Goal: Task Accomplishment & Management: Manage account settings

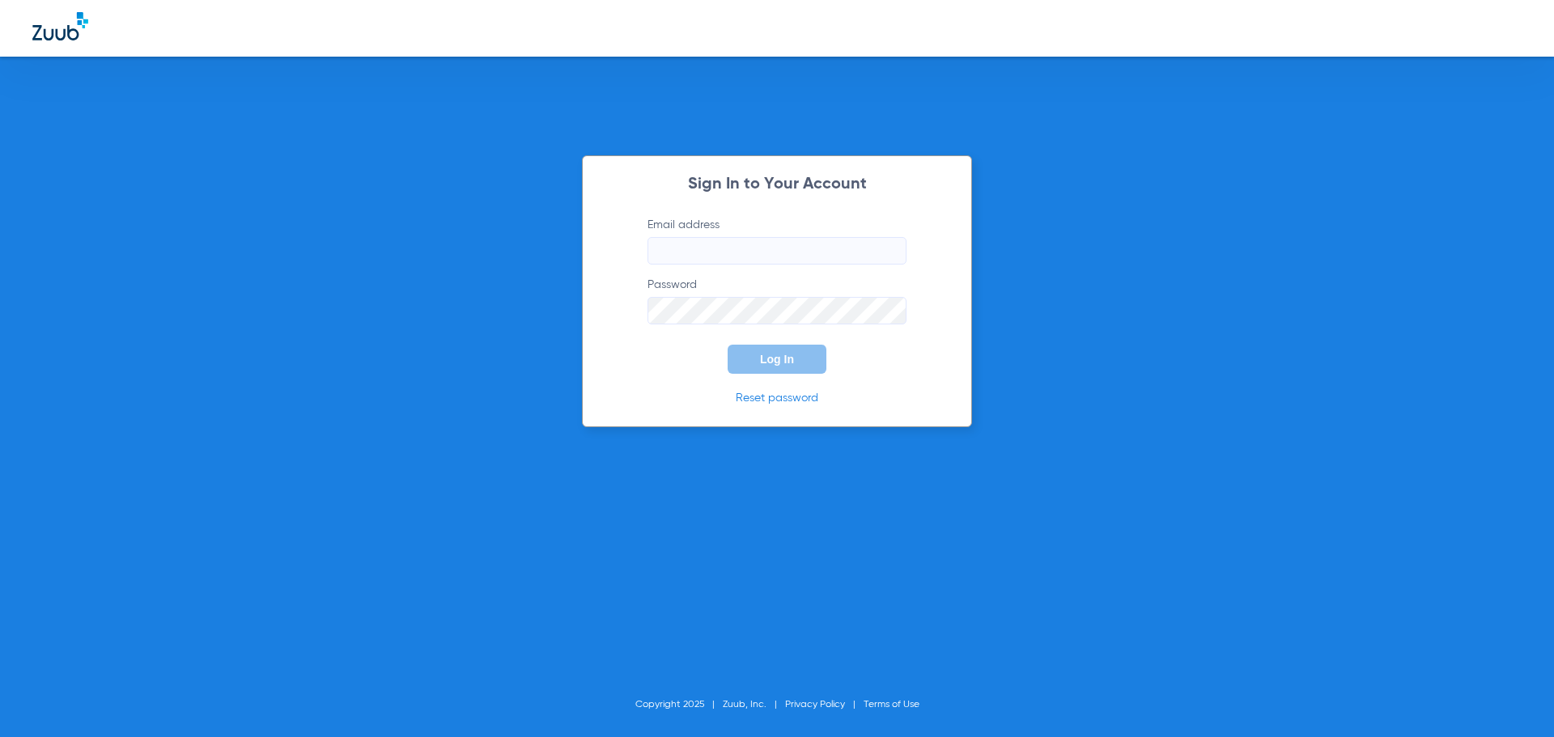
type input "[EMAIL_ADDRESS][DOMAIN_NAME]"
click at [791, 373] on button "Log In" at bounding box center [776, 359] width 99 height 29
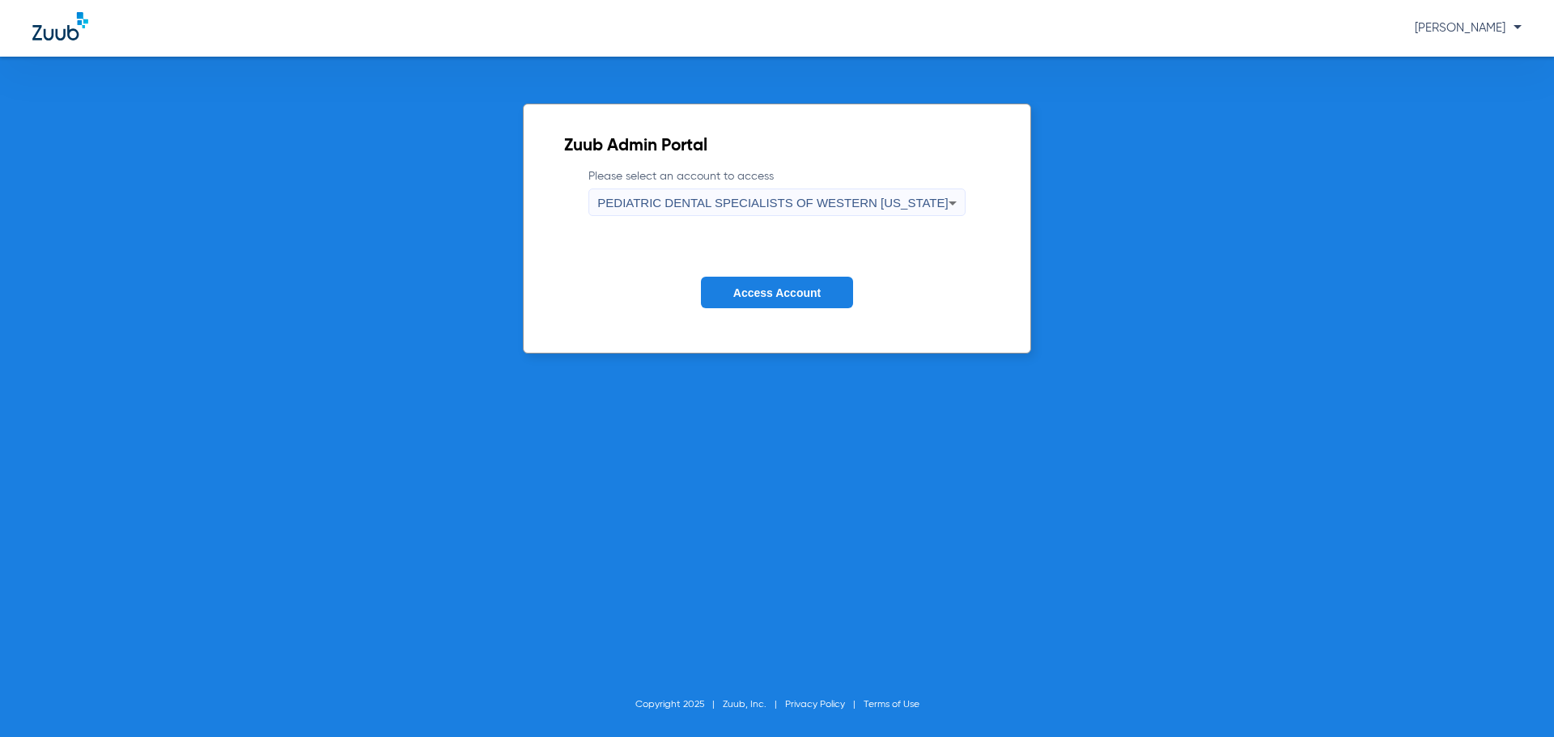
click at [801, 289] on span "Access Account" at bounding box center [776, 292] width 87 height 13
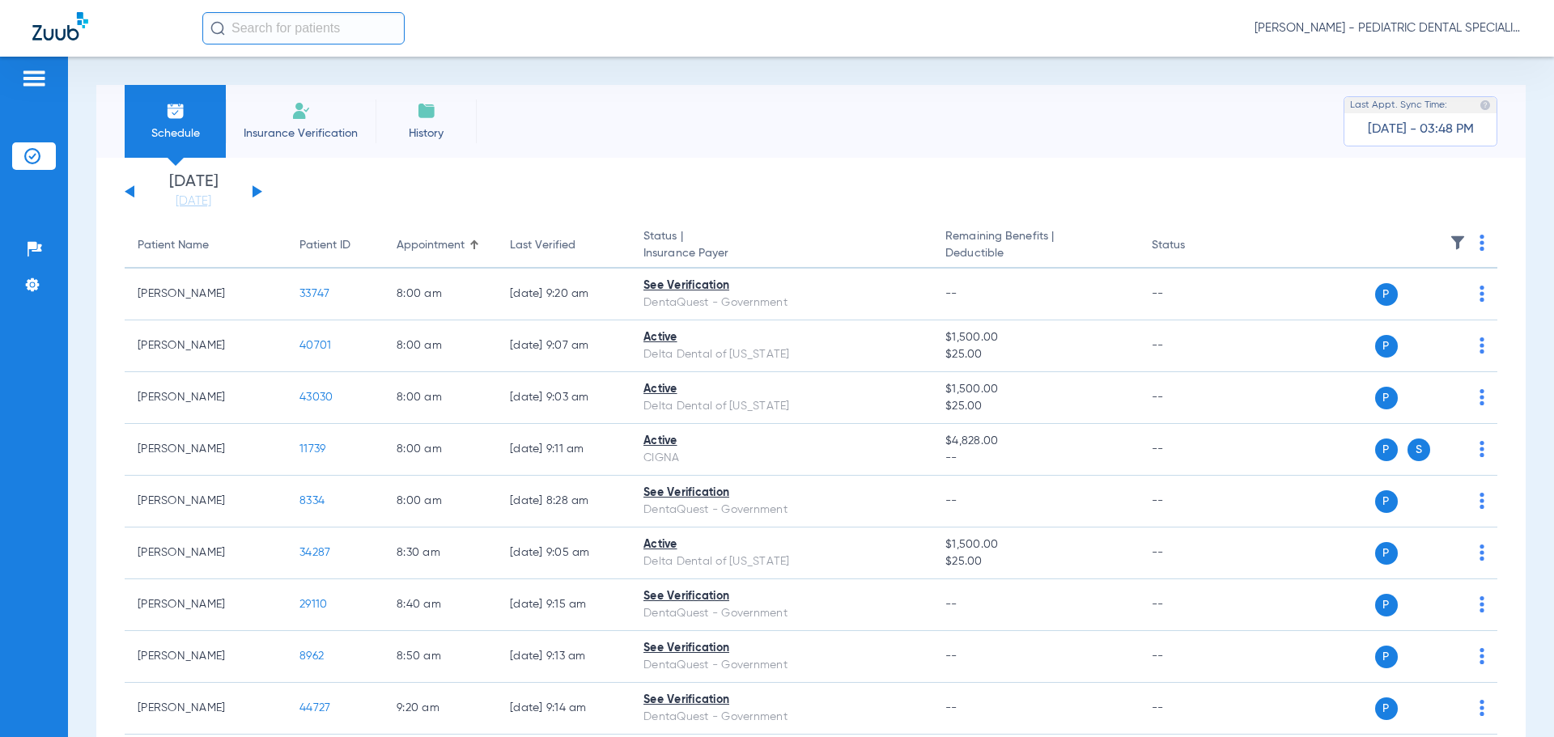
click at [1465, 243] on th at bounding box center [1373, 245] width 250 height 45
click at [1472, 243] on th at bounding box center [1373, 245] width 250 height 45
click at [1479, 243] on img at bounding box center [1481, 243] width 5 height 16
